Goal: Find specific page/section: Find specific page/section

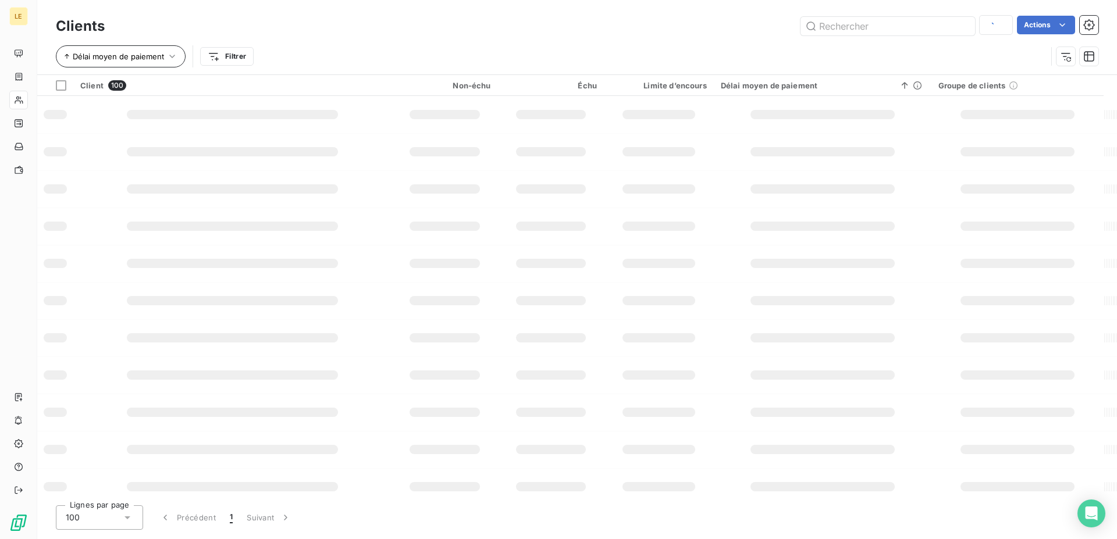
type input "wedea"
click at [815, 33] on input "text" at bounding box center [887, 26] width 174 height 19
click at [825, 20] on input "text" at bounding box center [887, 26] width 174 height 19
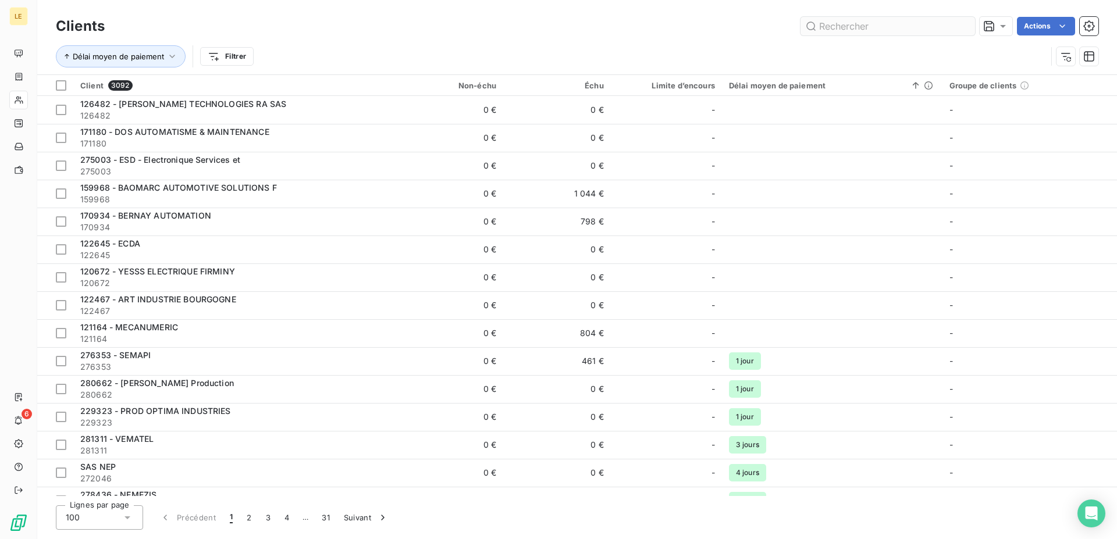
click at [826, 21] on input "text" at bounding box center [887, 26] width 174 height 19
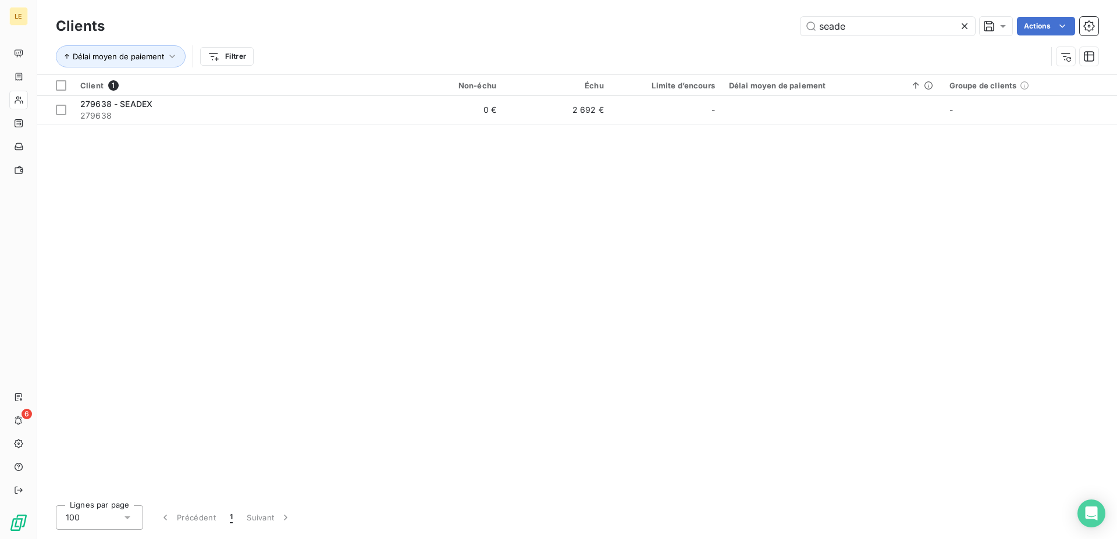
type input "seade"
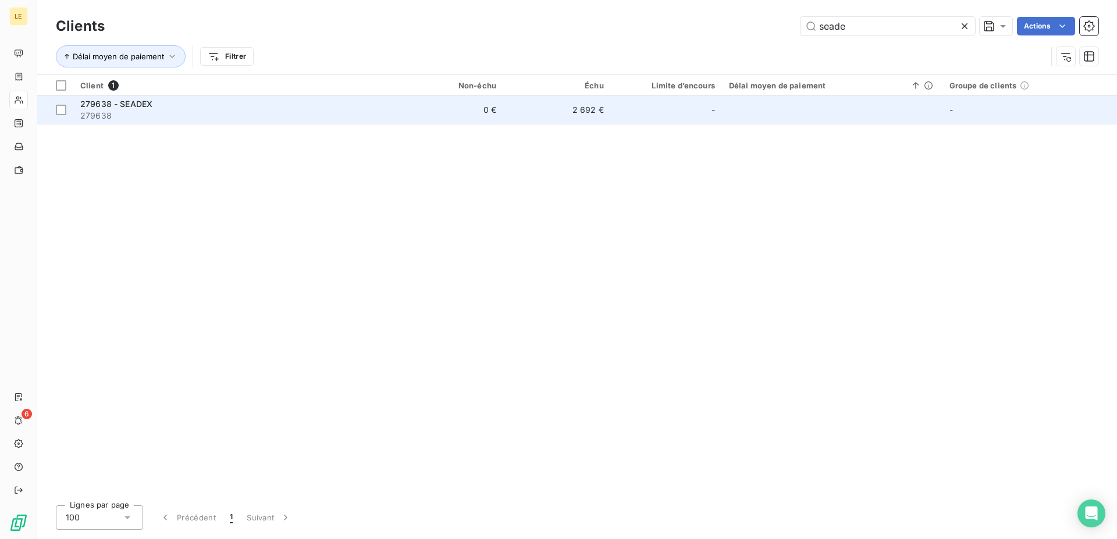
click at [151, 117] on span "279638" at bounding box center [234, 116] width 308 height 12
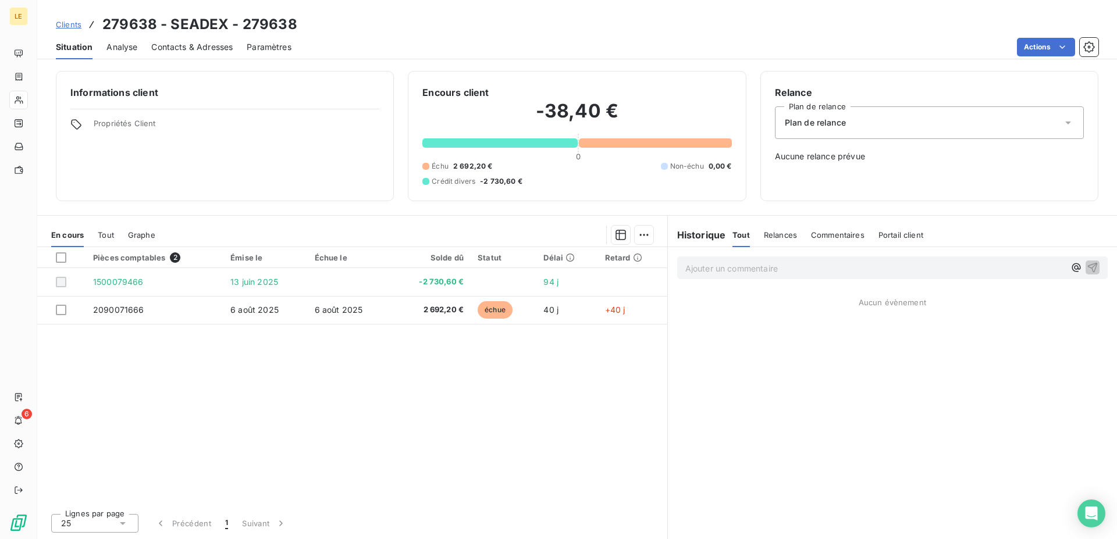
click at [56, 31] on div "Clients 279638 - SEADEX - 279638" at bounding box center [176, 24] width 241 height 21
click at [72, 24] on span "Clients" at bounding box center [69, 24] width 26 height 9
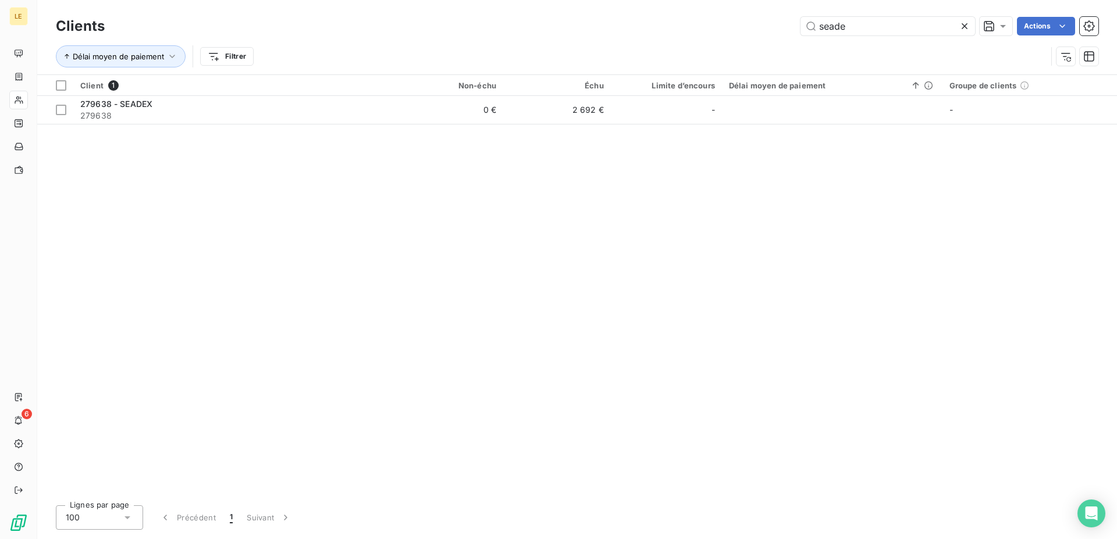
drag, startPoint x: 881, startPoint y: 15, endPoint x: 765, endPoint y: 35, distance: 117.5
click at [743, 32] on div "Clients seade Actions" at bounding box center [577, 26] width 1042 height 24
drag, startPoint x: 877, startPoint y: 31, endPoint x: 772, endPoint y: 34, distance: 104.7
click at [800, 34] on input "seade" at bounding box center [887, 26] width 174 height 19
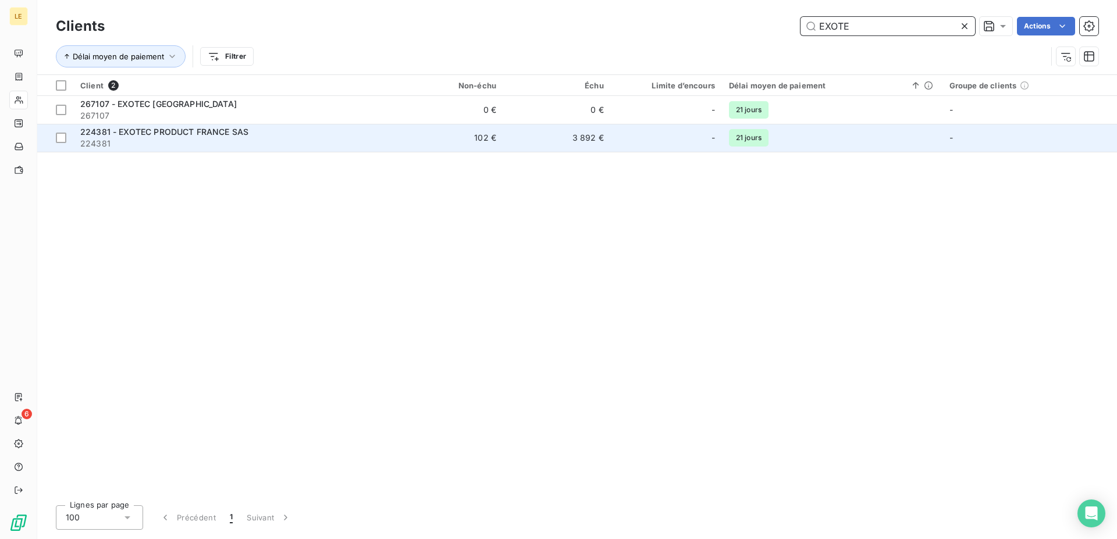
type input "EXOTE"
click at [482, 140] on td "102 €" at bounding box center [449, 138] width 108 height 28
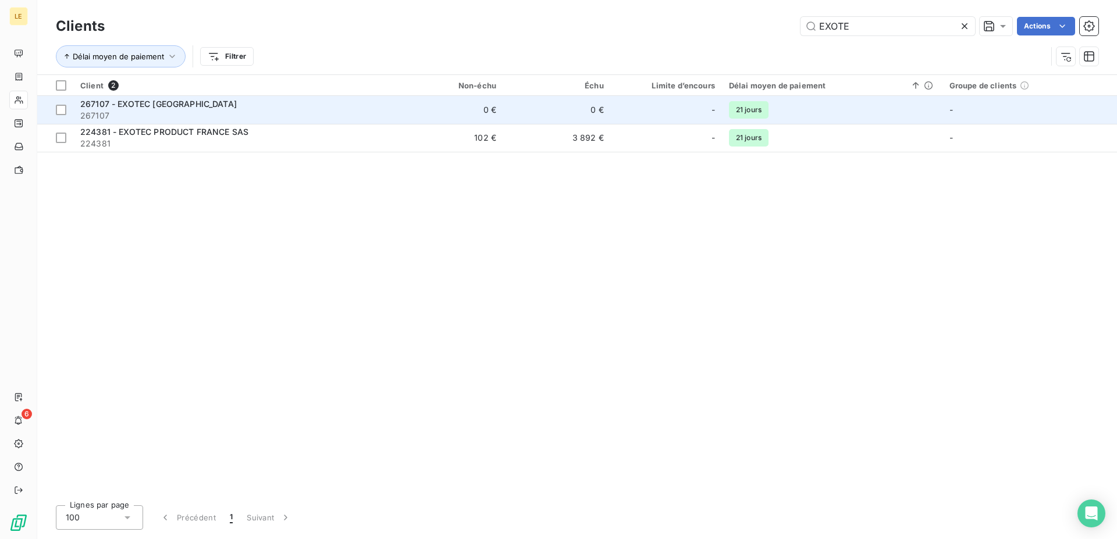
click at [298, 106] on div "267107 - EXOTEC [GEOGRAPHIC_DATA]" at bounding box center [234, 104] width 308 height 12
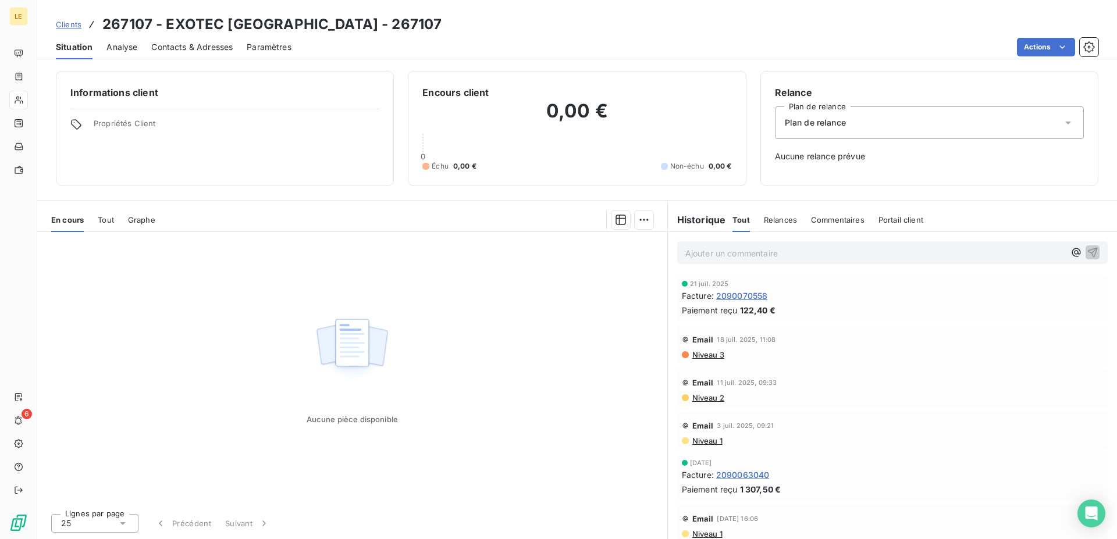
click at [66, 22] on span "Clients" at bounding box center [69, 24] width 26 height 9
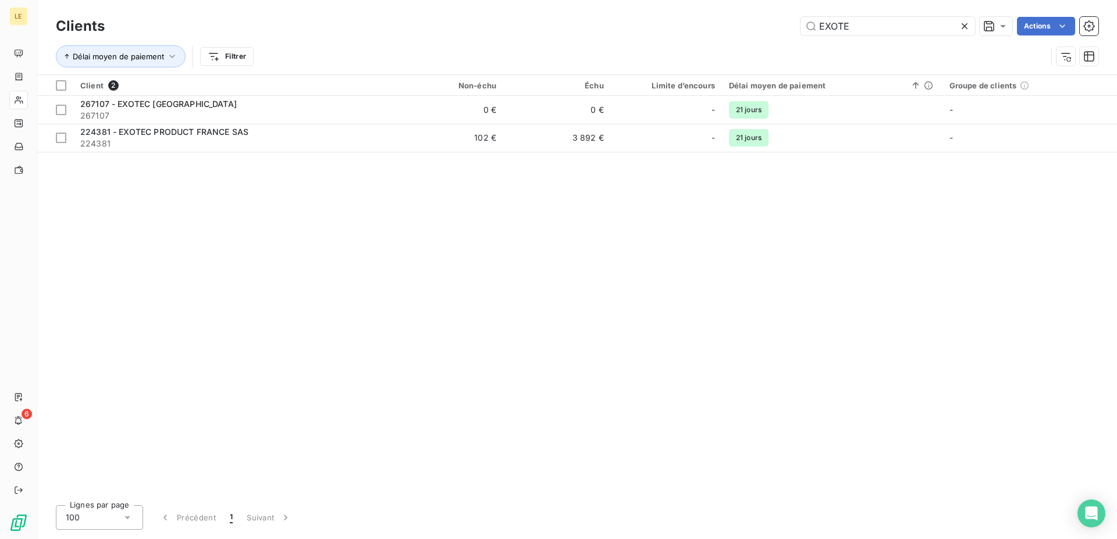
drag, startPoint x: 860, startPoint y: 31, endPoint x: 694, endPoint y: 31, distance: 165.8
click at [800, 31] on input "EXOTE" at bounding box center [887, 26] width 174 height 19
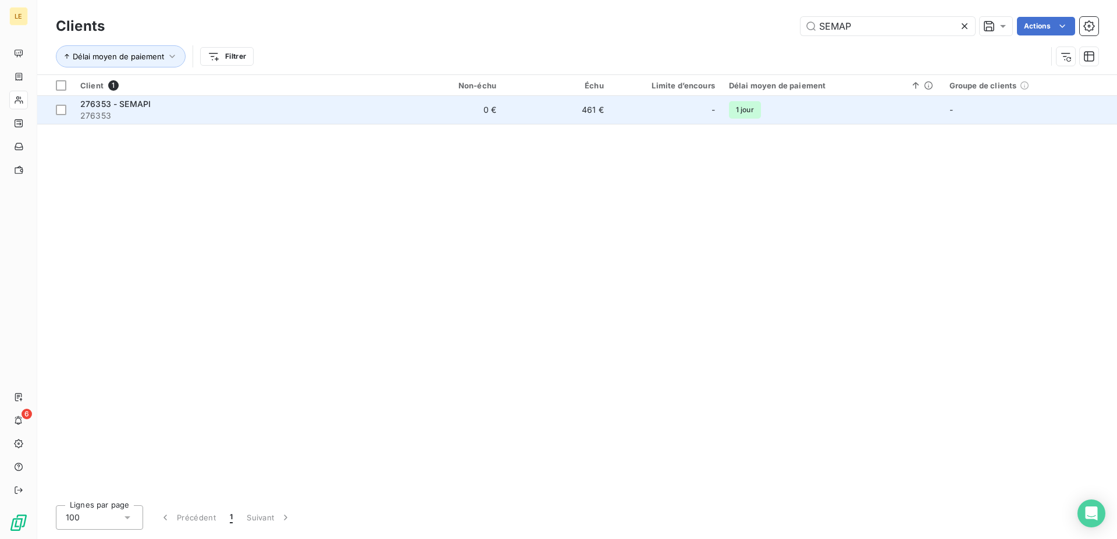
type input "SEMAP"
click at [186, 123] on td "276353 - SEMAPI 276353" at bounding box center [234, 110] width 322 height 28
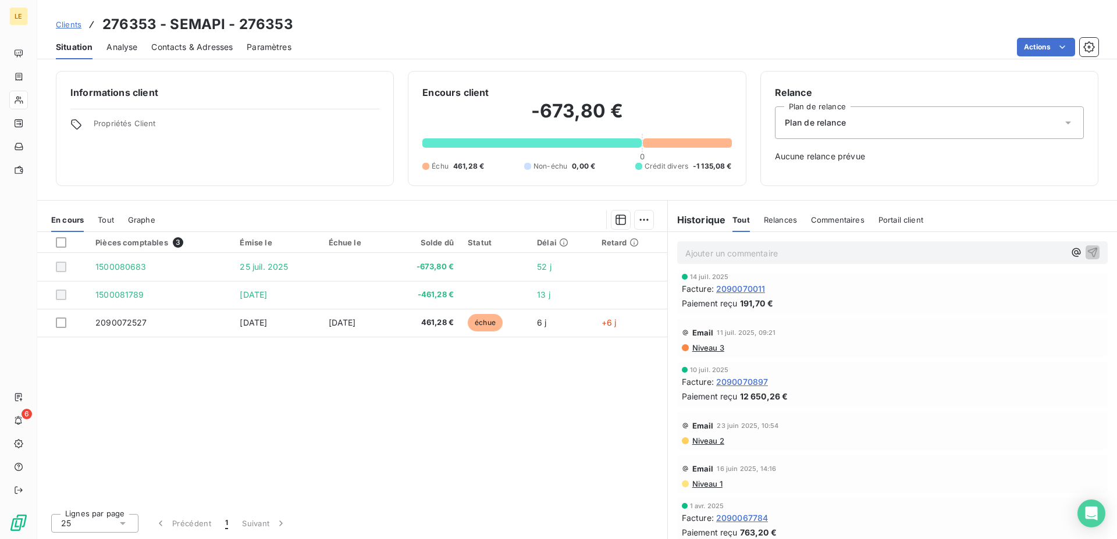
scroll to position [107, 0]
click at [794, 425] on div "Email 23 juin 2025, 10:54" at bounding box center [892, 419] width 421 height 19
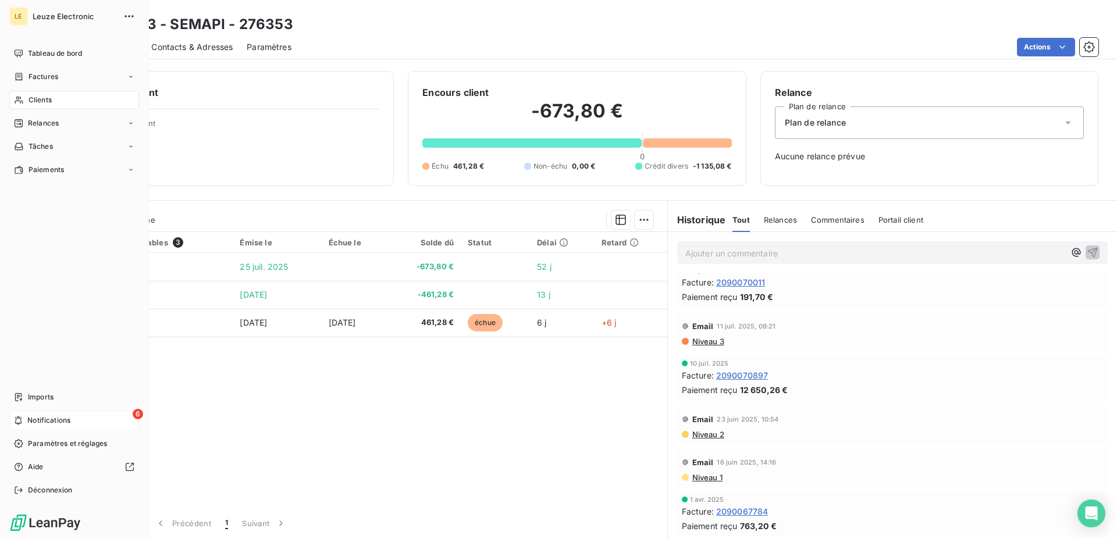
click at [47, 423] on span "Notifications" at bounding box center [48, 420] width 43 height 10
